Goal: Task Accomplishment & Management: Use online tool/utility

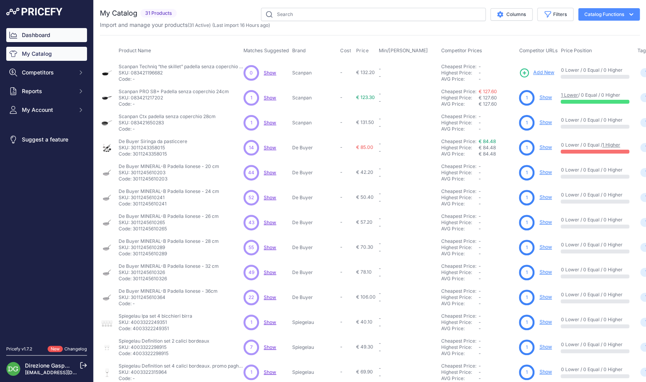
click at [51, 36] on link "Dashboard" at bounding box center [46, 35] width 81 height 14
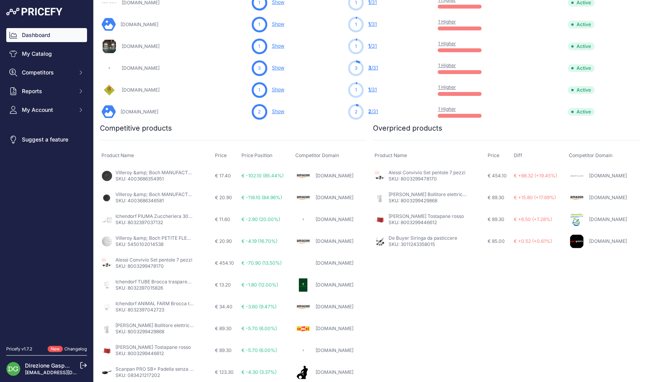
scroll to position [397, 0]
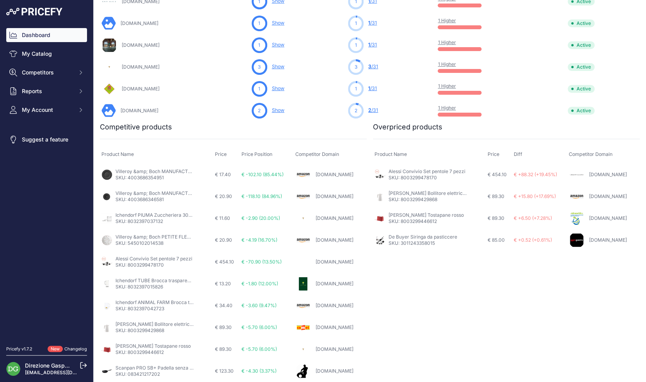
click at [397, 173] on link "Alessi Convivio Set pentole 7 pezzi" at bounding box center [426, 171] width 77 height 6
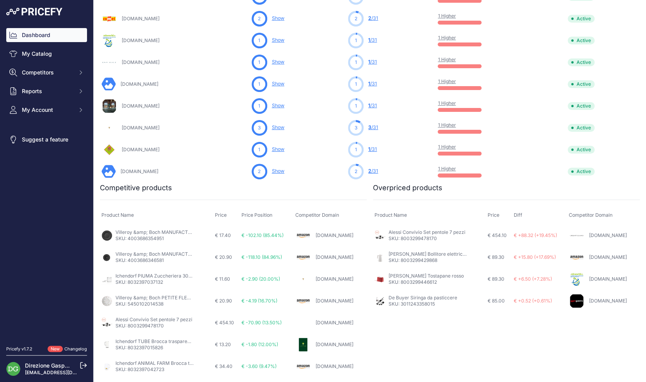
scroll to position [336, 0]
click at [399, 277] on link "[PERSON_NAME] Tostapane rosso" at bounding box center [425, 277] width 75 height 6
click at [423, 240] on p "SKU: 8003299478170" at bounding box center [426, 239] width 77 height 6
click at [419, 241] on p "SKU: 8003299478170" at bounding box center [426, 239] width 77 height 6
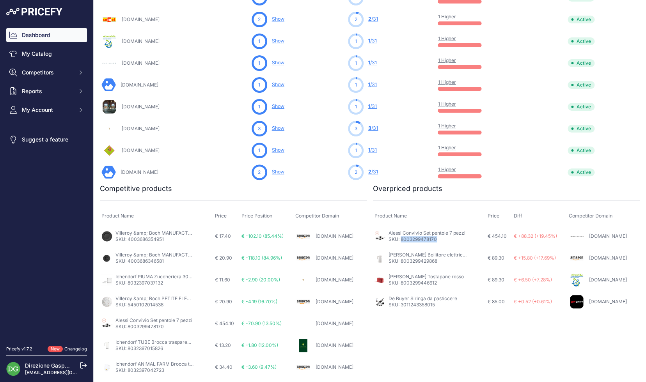
click at [419, 241] on p "SKU: 8003299478170" at bounding box center [426, 239] width 77 height 6
copy p "8003299478170"
click at [418, 263] on p "SKU: 8003299429868" at bounding box center [427, 261] width 78 height 6
copy p "8003299429868"
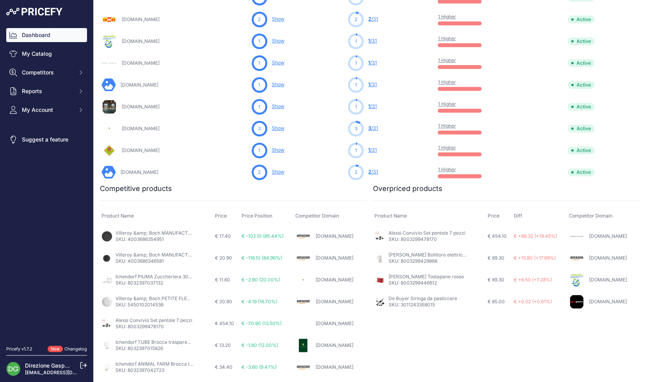
click at [425, 281] on p "SKU: 8003299446612" at bounding box center [425, 283] width 75 height 6
copy p "8003299446612"
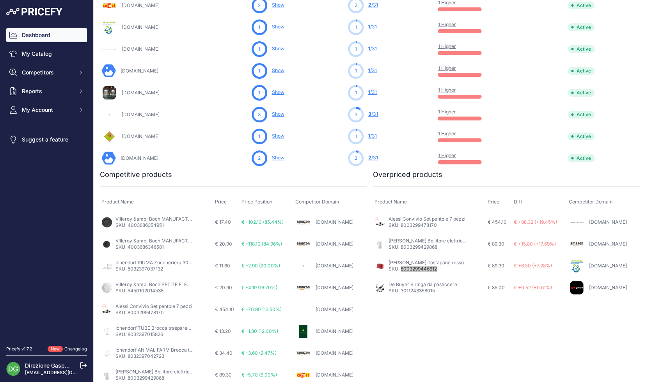
scroll to position [354, 0]
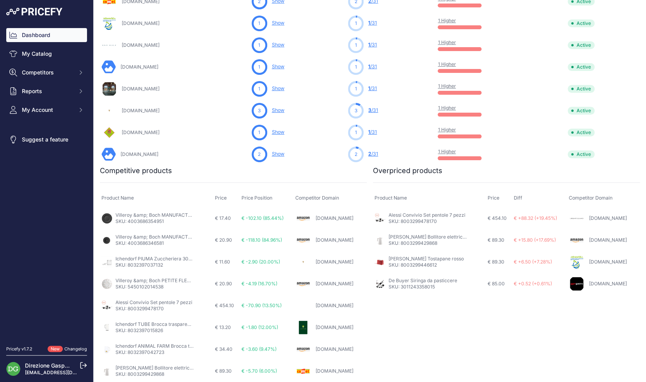
drag, startPoint x: 308, startPoint y: 2, endPoint x: 417, endPoint y: 286, distance: 304.6
click at [417, 286] on p "SKU: 3011243358015" at bounding box center [422, 287] width 69 height 6
click at [417, 287] on p "SKU: 3011243358015" at bounding box center [422, 287] width 69 height 6
copy p "3011243358015"
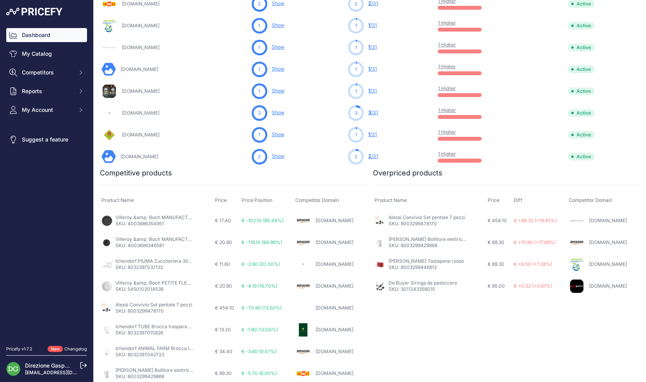
click at [471, 295] on div "You are not connected to the internet. Overpriced products" at bounding box center [505, 298] width 270 height 261
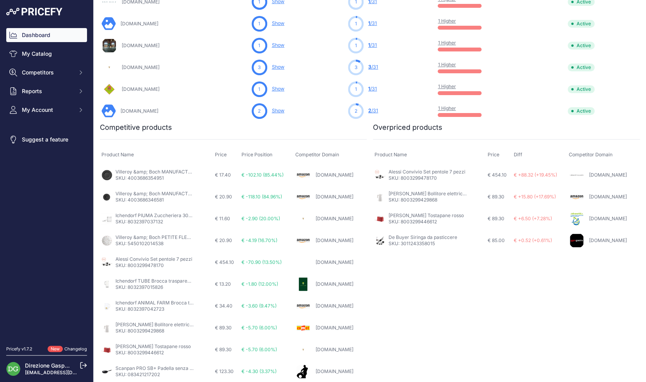
scroll to position [397, 0]
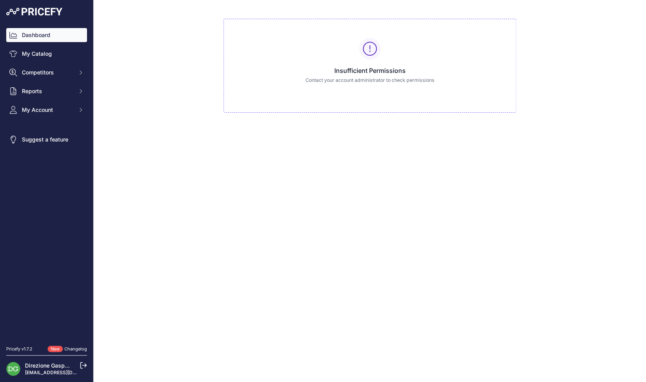
click at [37, 37] on link "Dashboard" at bounding box center [46, 35] width 81 height 14
